Goal: Task Accomplishment & Management: Use online tool/utility

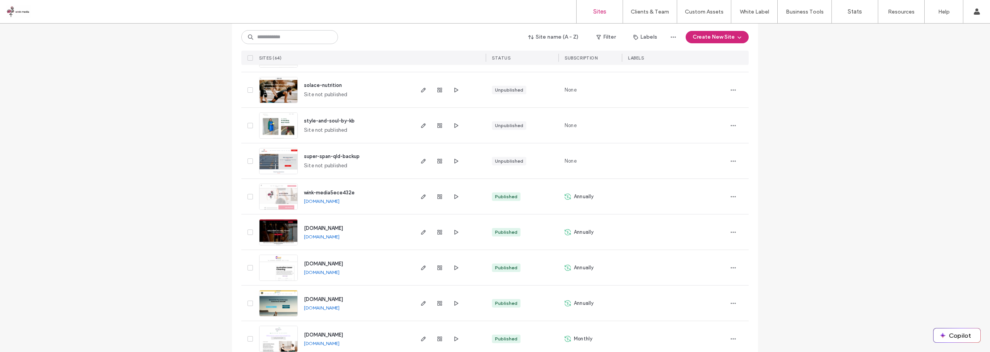
scroll to position [387, 0]
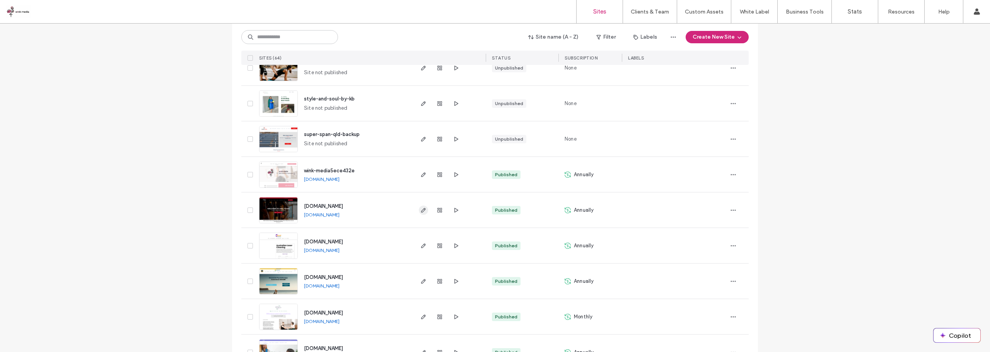
click at [421, 210] on use "button" at bounding box center [423, 210] width 5 height 5
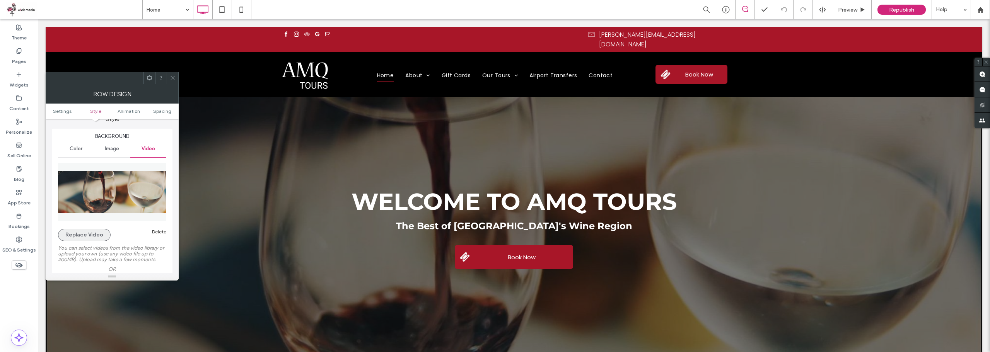
click at [92, 236] on button "Replace Video" at bounding box center [84, 235] width 53 height 12
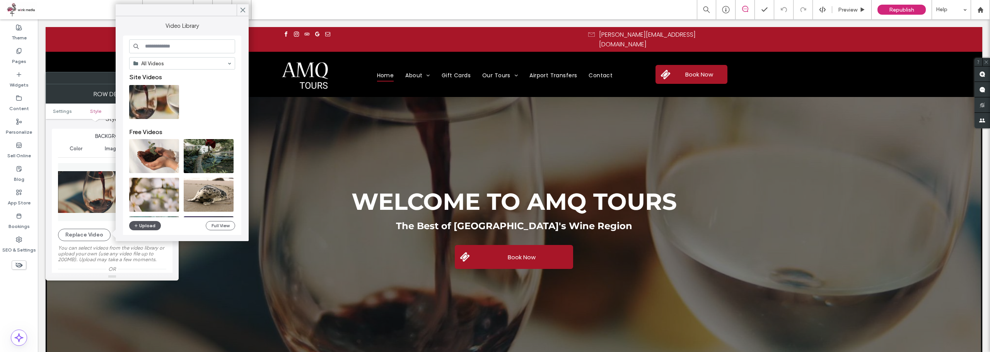
click at [144, 224] on button "Upload" at bounding box center [145, 225] width 32 height 9
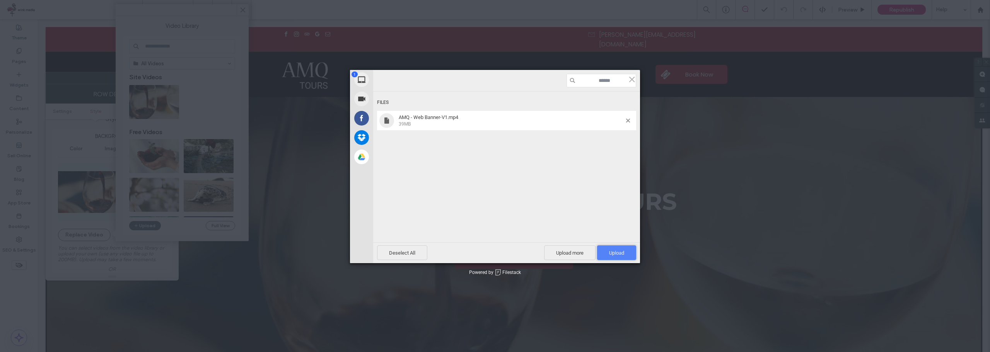
click at [624, 253] on span "Upload 1" at bounding box center [616, 253] width 39 height 15
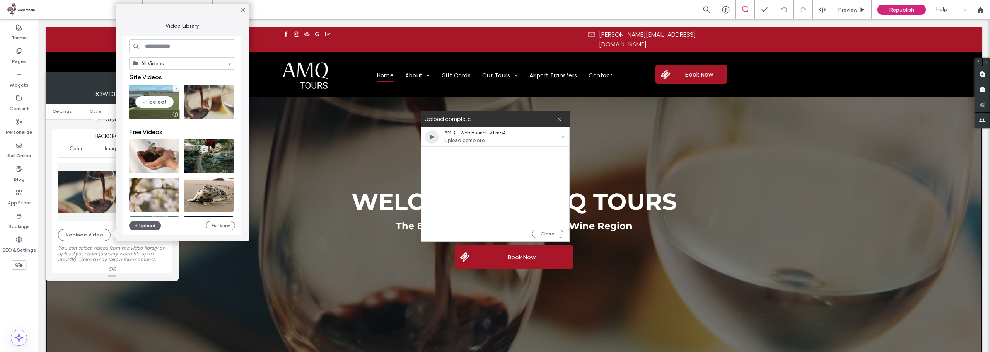
click at [155, 97] on video at bounding box center [154, 102] width 50 height 34
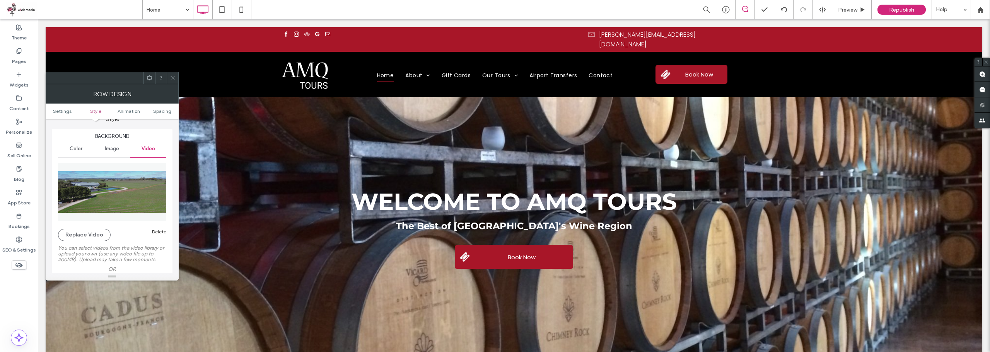
click at [173, 80] on icon at bounding box center [173, 78] width 6 height 6
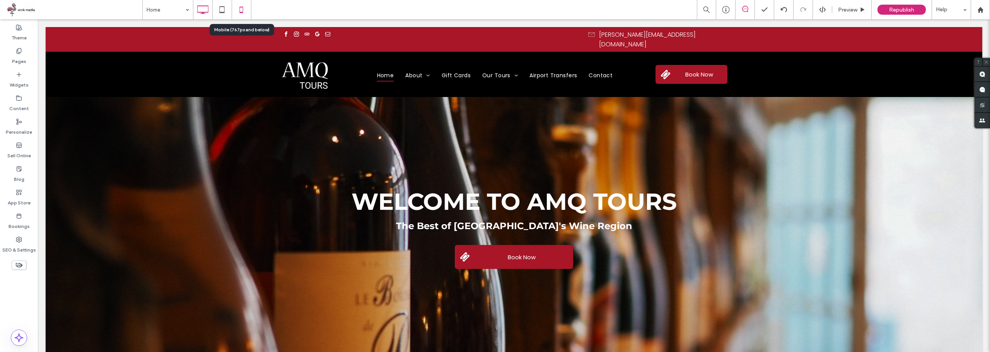
click at [247, 11] on icon at bounding box center [241, 9] width 15 height 15
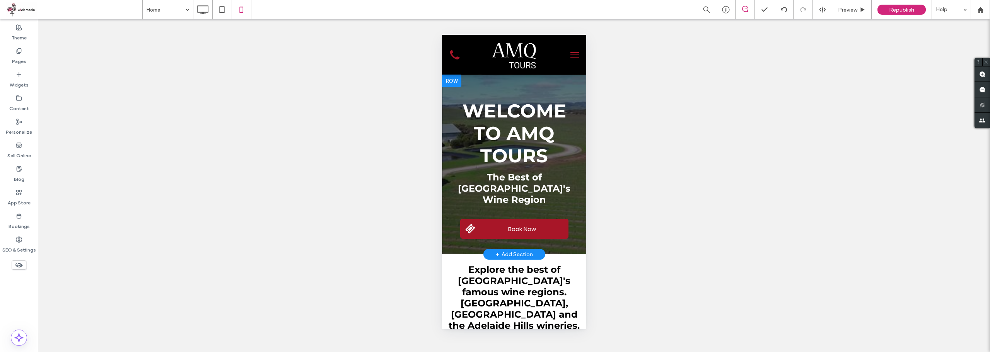
click at [533, 88] on div "WELCOME TO AMQ TOURS The Best of South Australia's Wine Region Book Now Click T…" at bounding box center [514, 164] width 144 height 168
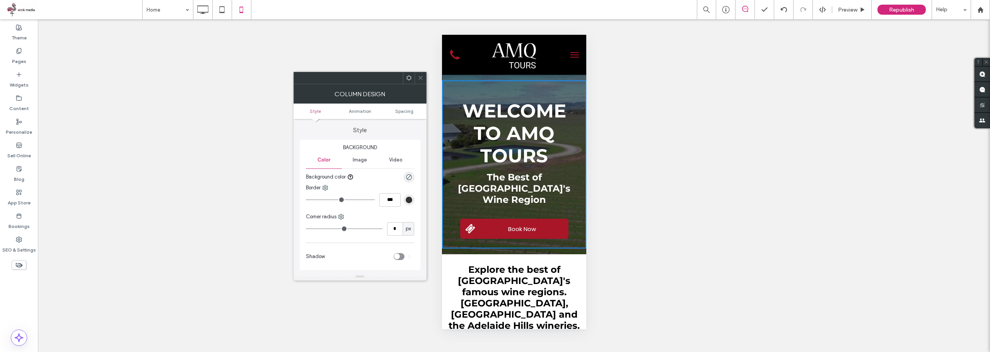
click at [393, 157] on span "Video" at bounding box center [396, 160] width 14 height 6
click at [421, 75] on icon at bounding box center [421, 78] width 6 height 6
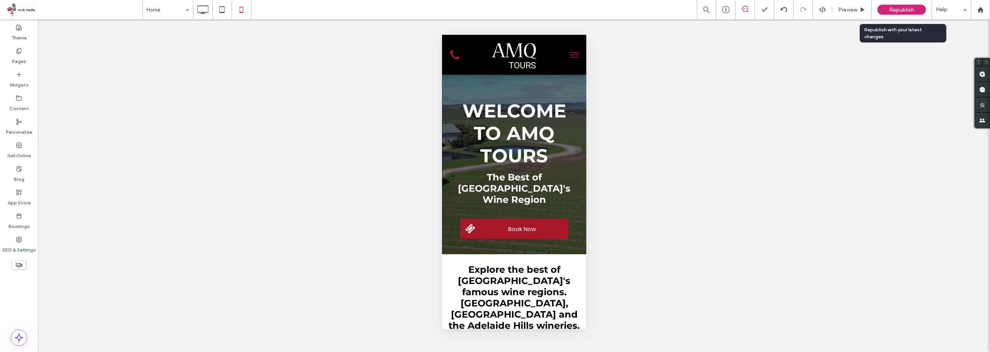
click at [888, 11] on div "Republish" at bounding box center [902, 10] width 48 height 10
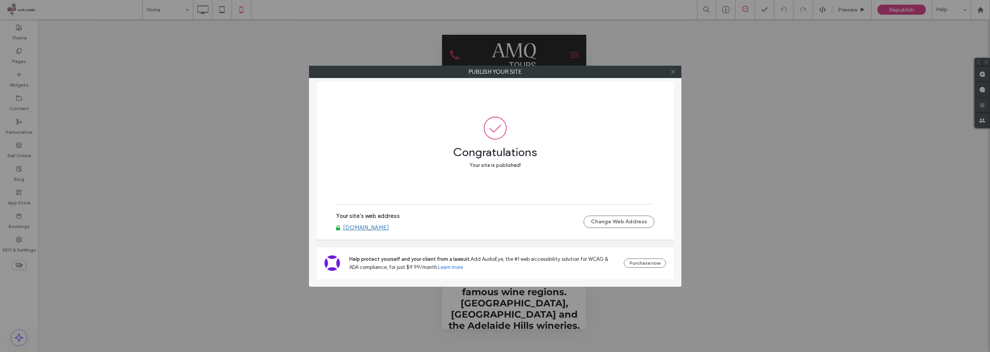
click at [674, 69] on icon at bounding box center [673, 72] width 6 height 6
